Goal: Information Seeking & Learning: Learn about a topic

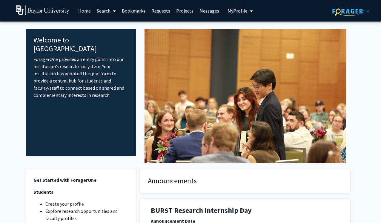
click at [250, 12] on icon "My profile dropdown to access profile and logout" at bounding box center [251, 11] width 3 height 5
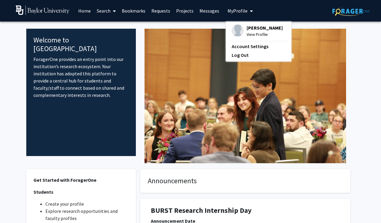
click at [250, 12] on icon "My profile dropdown to access profile and logout" at bounding box center [251, 11] width 3 height 5
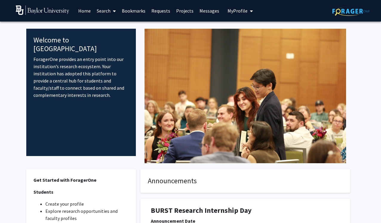
click at [113, 9] on icon at bounding box center [114, 11] width 3 height 5
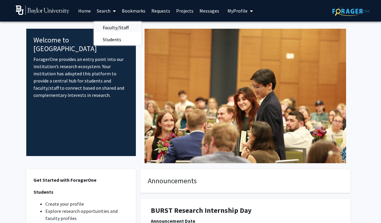
click at [106, 25] on span "Faculty/Staff" at bounding box center [116, 27] width 44 height 12
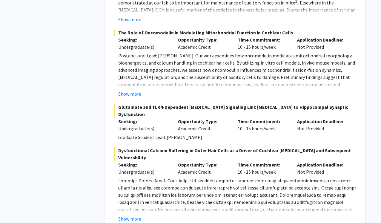
scroll to position [1398, 0]
click at [133, 215] on button "Show more" at bounding box center [129, 218] width 23 height 7
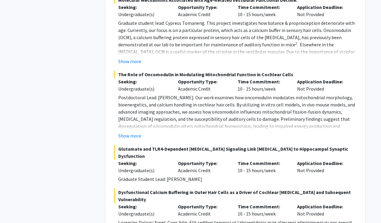
scroll to position [1338, 0]
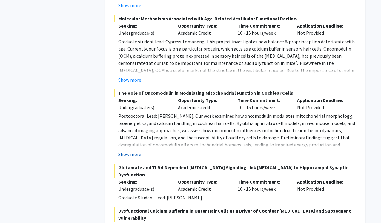
click at [129, 150] on button "Show more" at bounding box center [129, 153] width 23 height 7
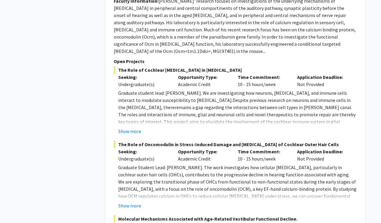
scroll to position [1138, 0]
click at [133, 127] on button "Show more" at bounding box center [129, 130] width 23 height 7
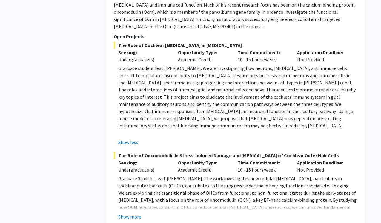
scroll to position [1162, 0]
click at [132, 213] on button "Show more" at bounding box center [129, 216] width 23 height 7
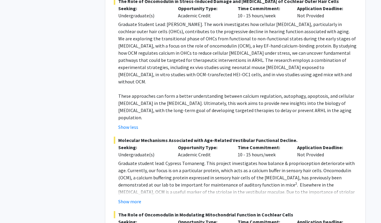
scroll to position [1317, 0]
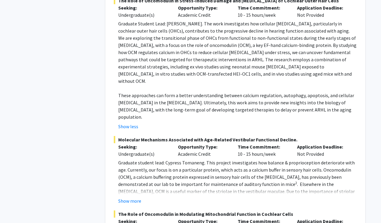
click at [133, 161] on fg-read-more "Graduate student lead: Cypress Tomaneng. This project investigates how balance …" at bounding box center [235, 181] width 243 height 45
click at [133, 197] on button "Show more" at bounding box center [129, 200] width 23 height 7
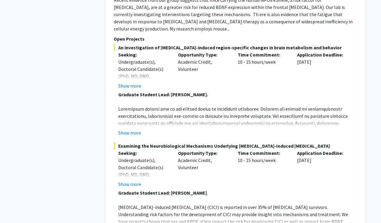
scroll to position [2053, 0]
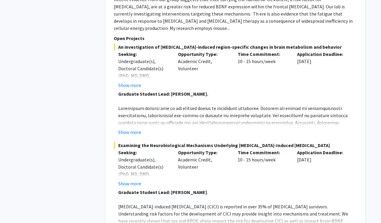
click at [133, 188] on fg-read-more "Graduate Student Lead: [PERSON_NAME] . [MEDICAL_DATA]-induced [MEDICAL_DATA] (C…" at bounding box center [235, 210] width 243 height 45
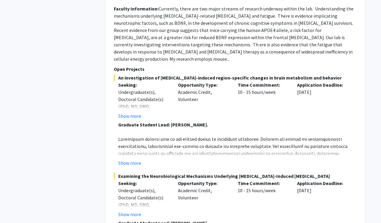
scroll to position [2016, 0]
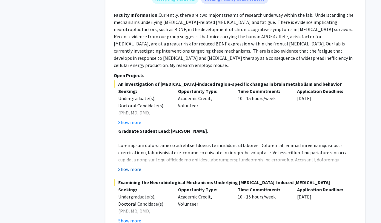
click at [130, 165] on button "Show more" at bounding box center [129, 168] width 23 height 7
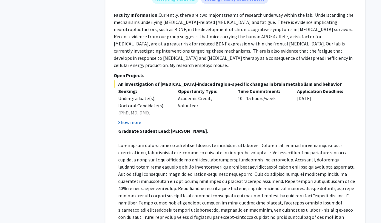
click at [129, 118] on button "Show more" at bounding box center [129, 121] width 23 height 7
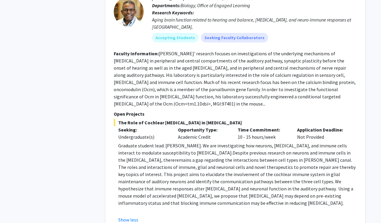
scroll to position [1086, 0]
drag, startPoint x: 312, startPoint y: 84, endPoint x: 317, endPoint y: 84, distance: 5.4
click at [317, 84] on section "Faculty Information: [PERSON_NAME]' research focuses on investigations of the u…" at bounding box center [235, 78] width 243 height 57
click at [302, 110] on p "Open Projects" at bounding box center [235, 113] width 243 height 7
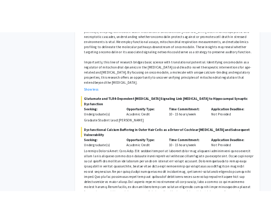
scroll to position [1681, 0]
